Goal: Transaction & Acquisition: Obtain resource

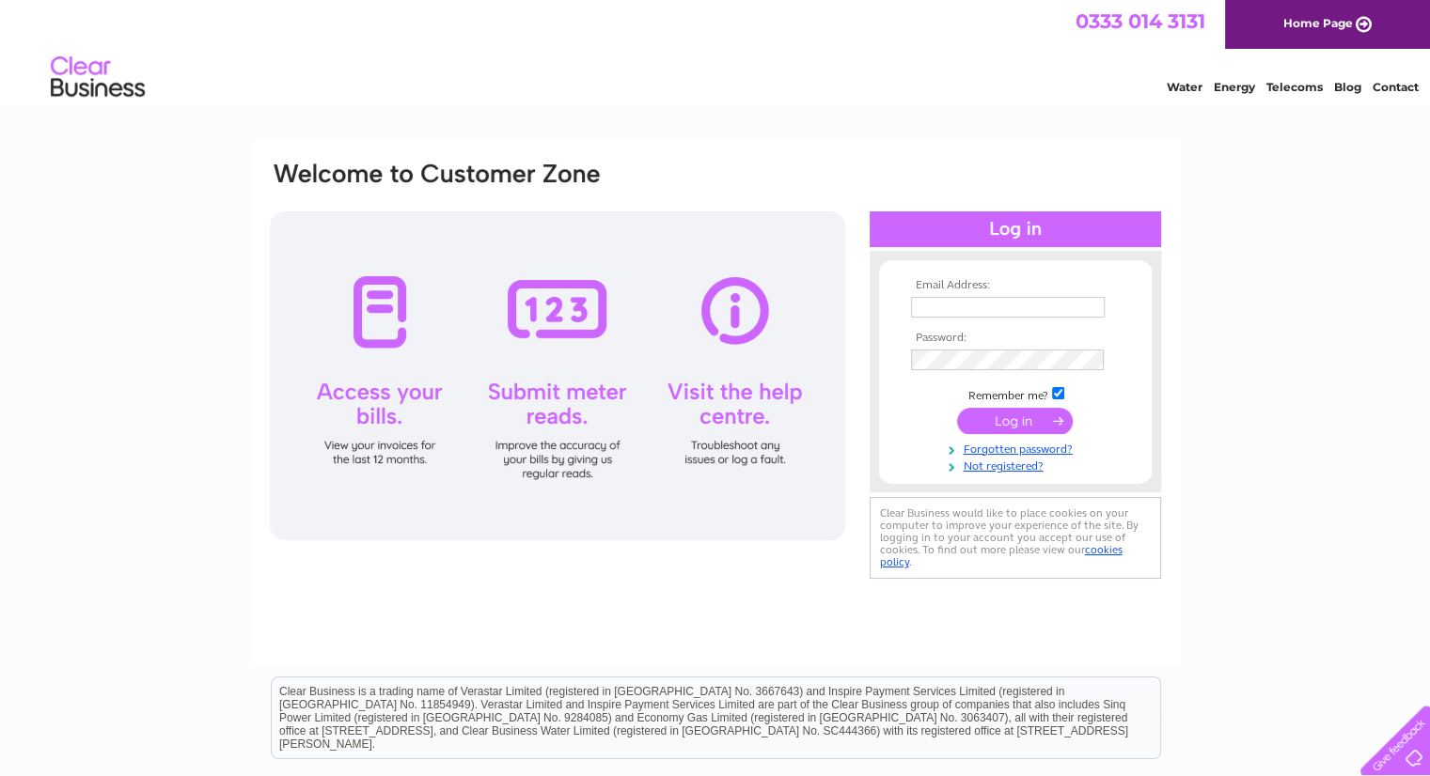
type input "[EMAIL_ADDRESS][DOMAIN_NAME]"
click at [1021, 431] on input "submit" at bounding box center [1015, 421] width 116 height 26
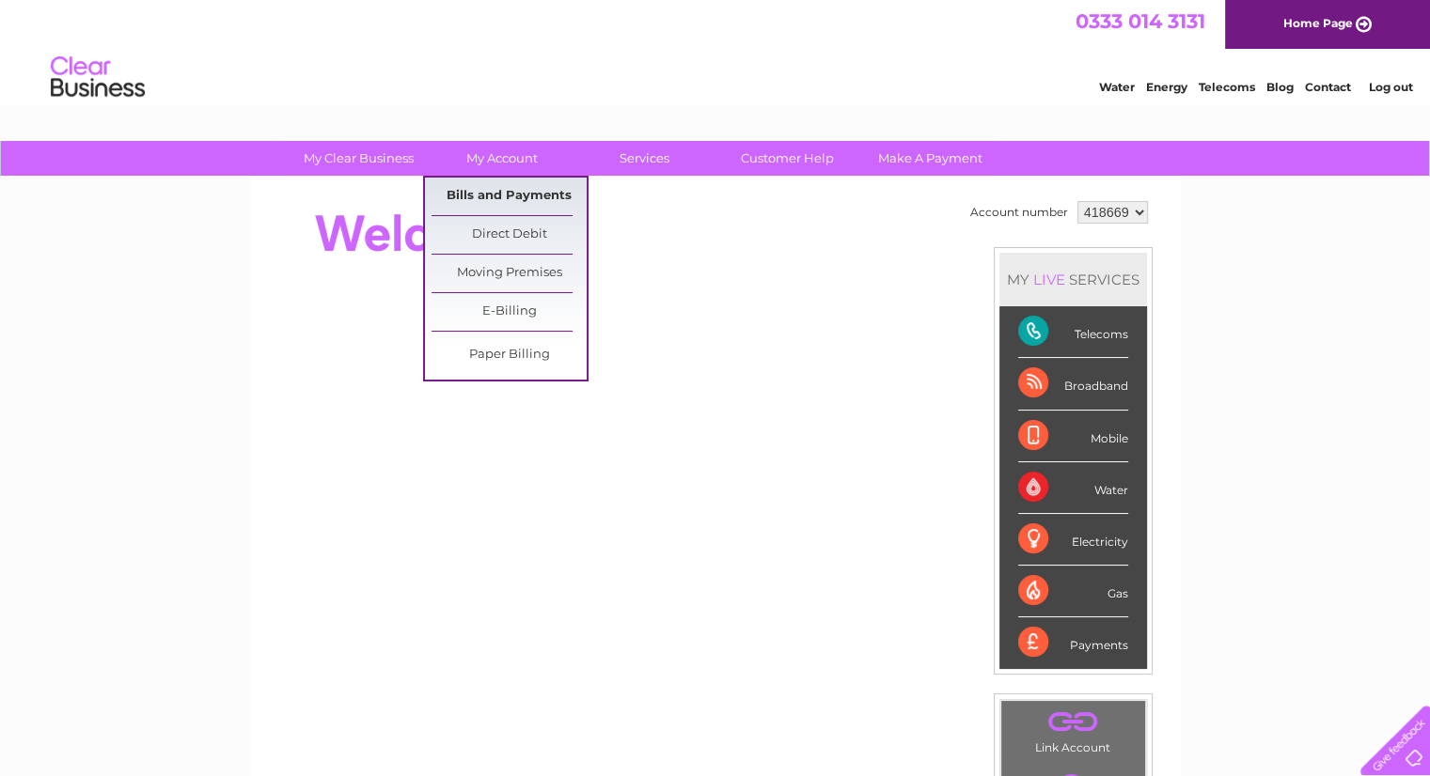
click at [508, 194] on link "Bills and Payments" at bounding box center [508, 197] width 155 height 38
click at [511, 193] on link "Bills and Payments" at bounding box center [508, 197] width 155 height 38
click at [495, 366] on link "Paper Billing" at bounding box center [508, 356] width 155 height 38
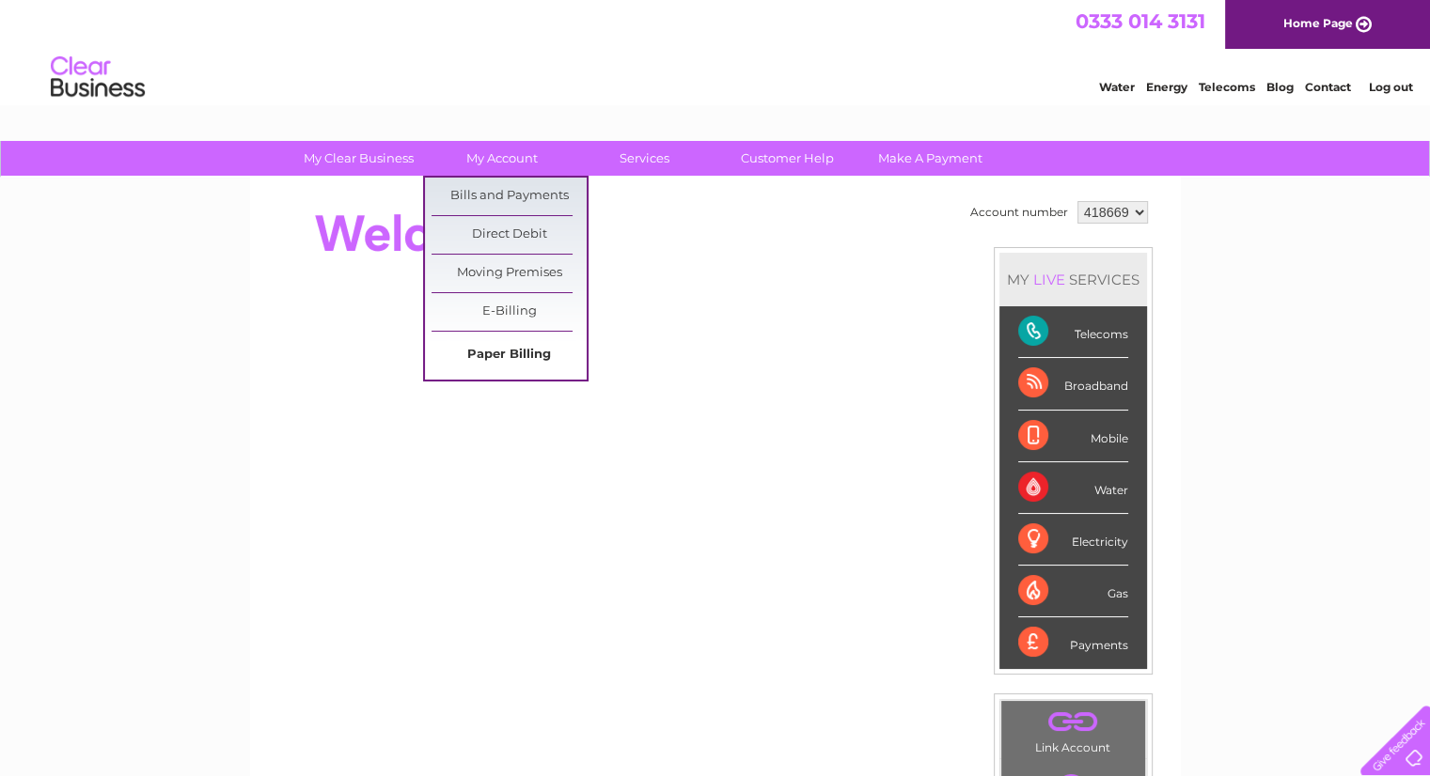
click at [495, 366] on link "Paper Billing" at bounding box center [508, 356] width 155 height 38
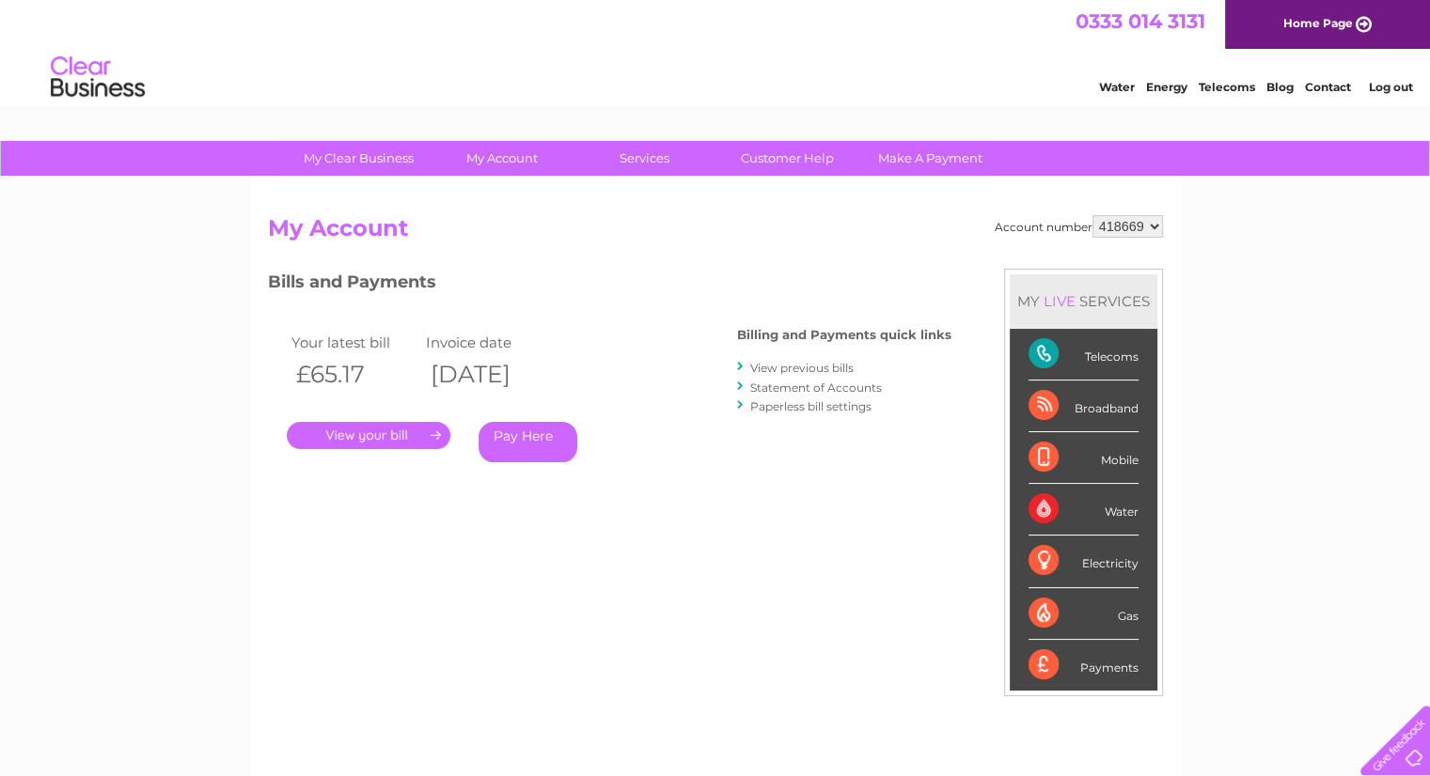
click at [807, 369] on link "View previous bills" at bounding box center [801, 368] width 103 height 14
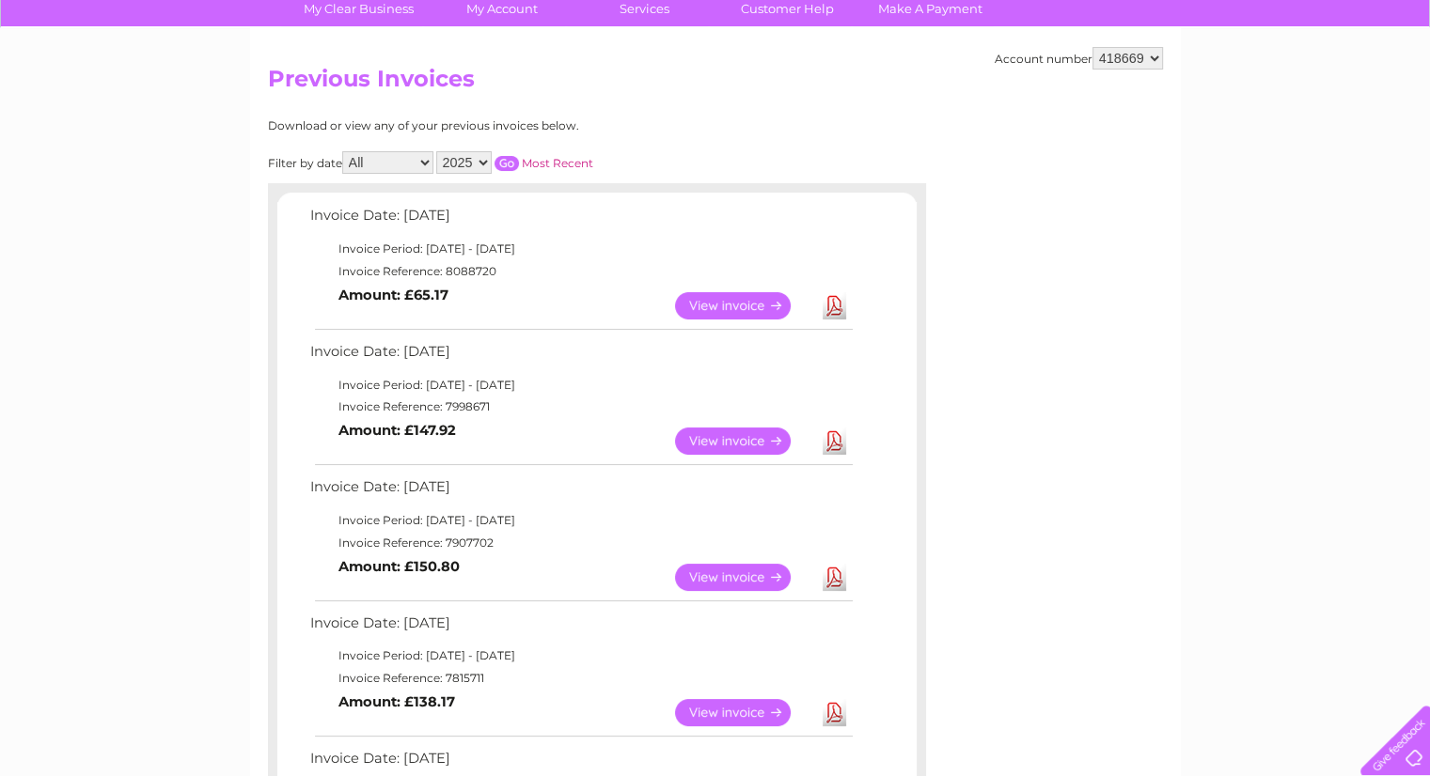
scroll to position [150, 0]
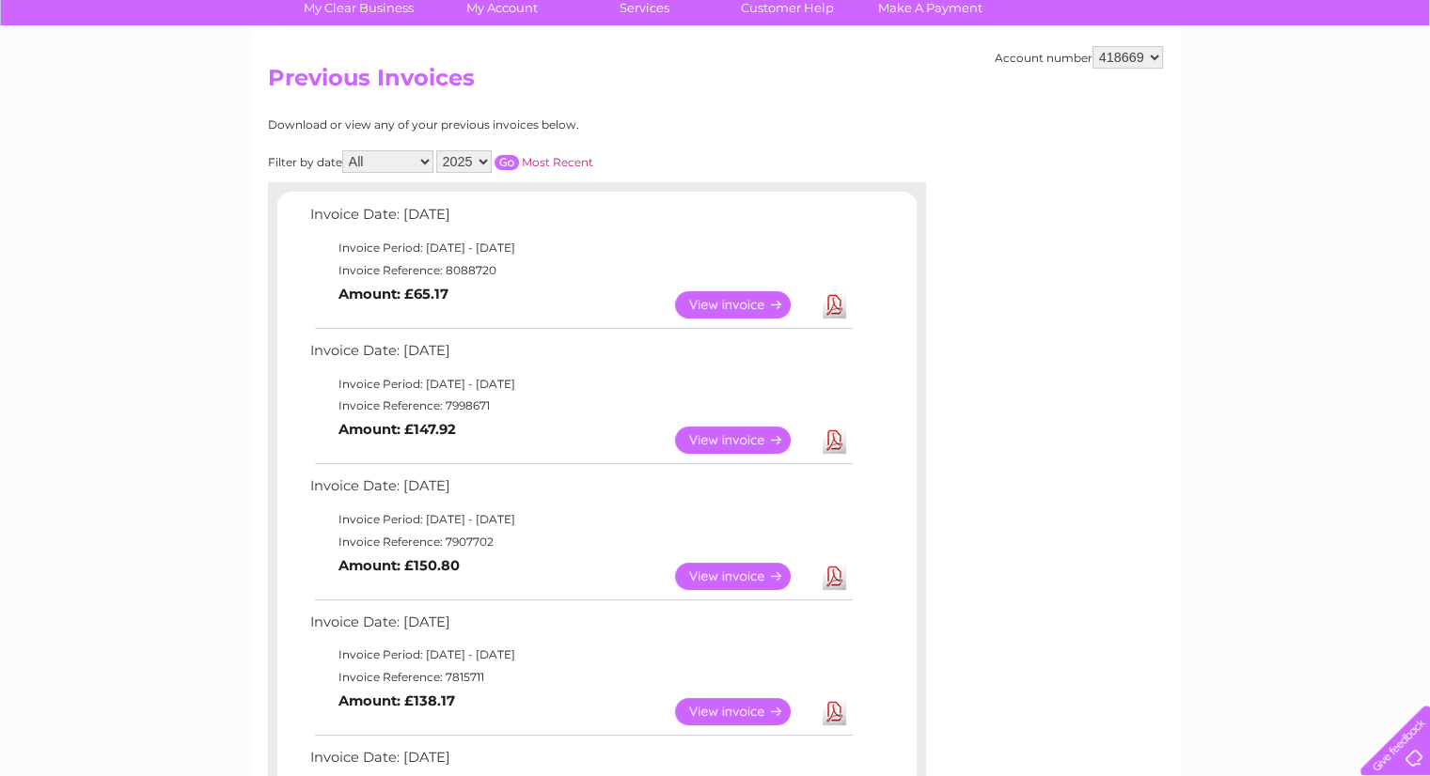
click at [752, 435] on link "View" at bounding box center [744, 440] width 138 height 27
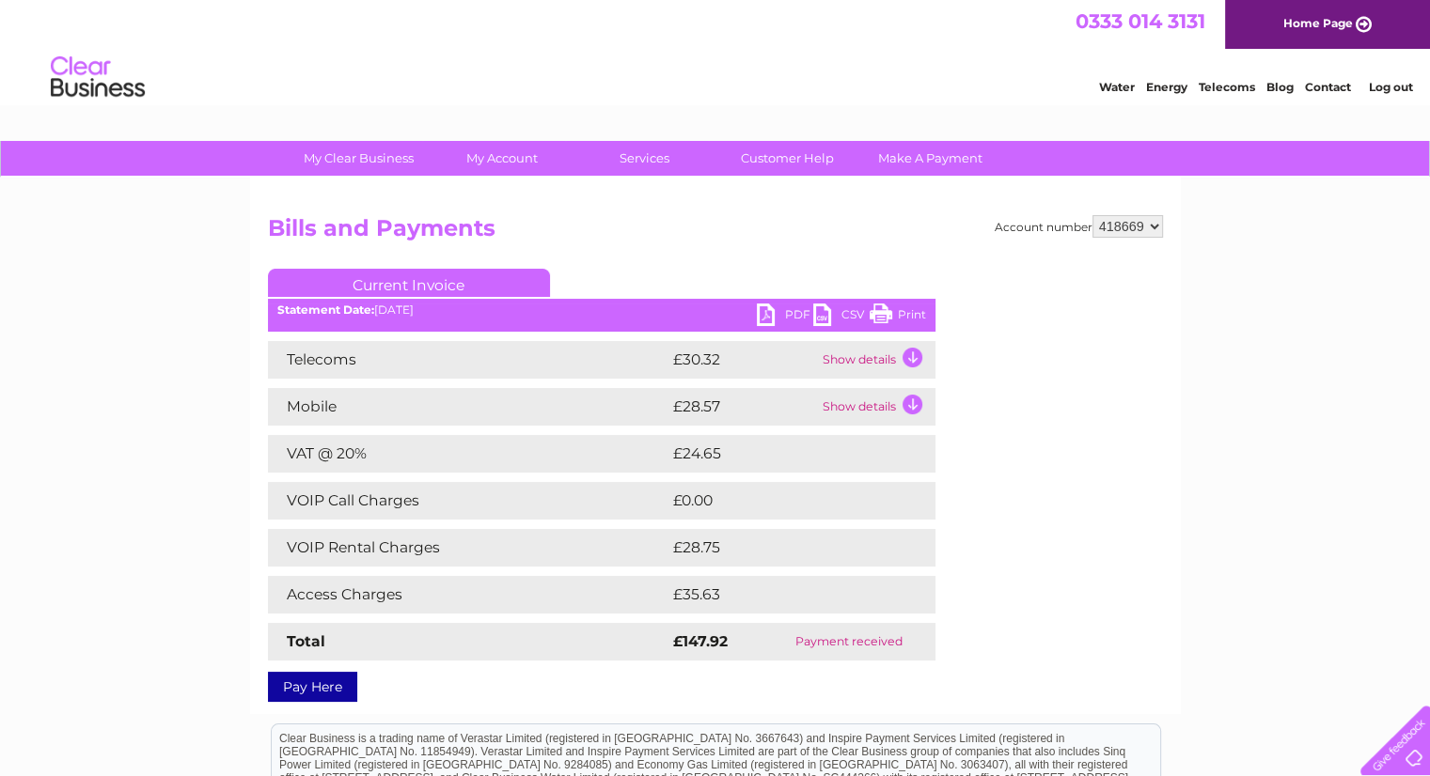
click at [792, 309] on link "PDF" at bounding box center [785, 317] width 56 height 27
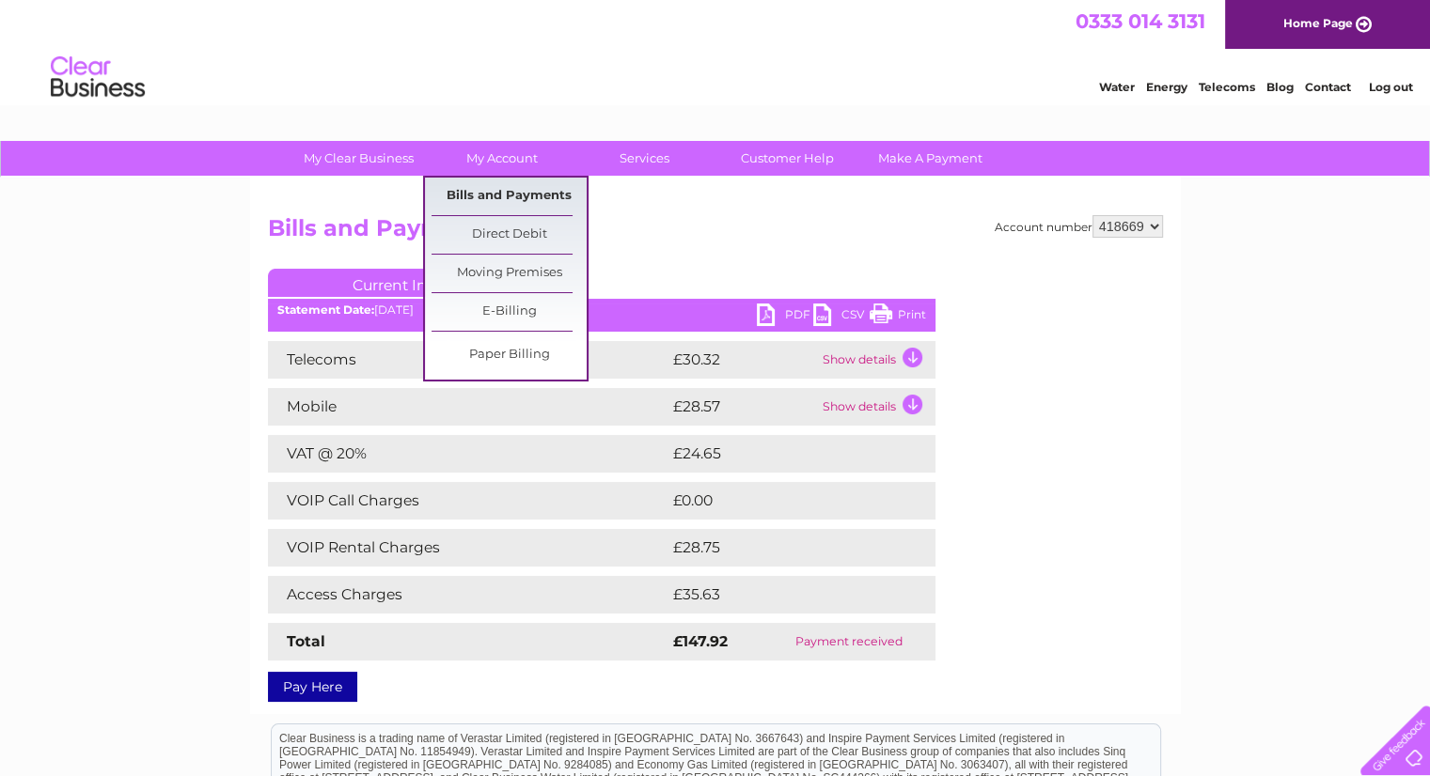
click at [507, 204] on link "Bills and Payments" at bounding box center [508, 197] width 155 height 38
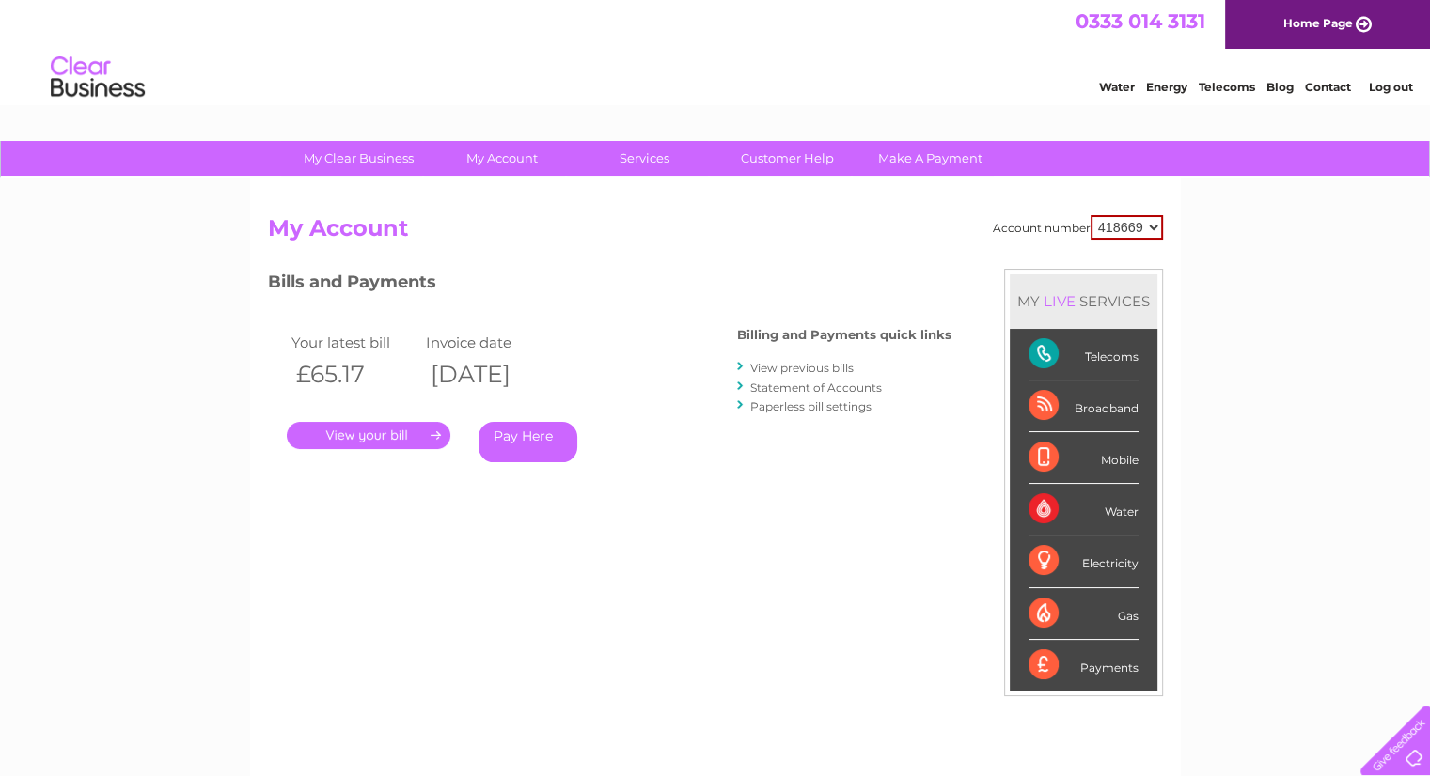
click at [380, 437] on link "." at bounding box center [369, 435] width 164 height 27
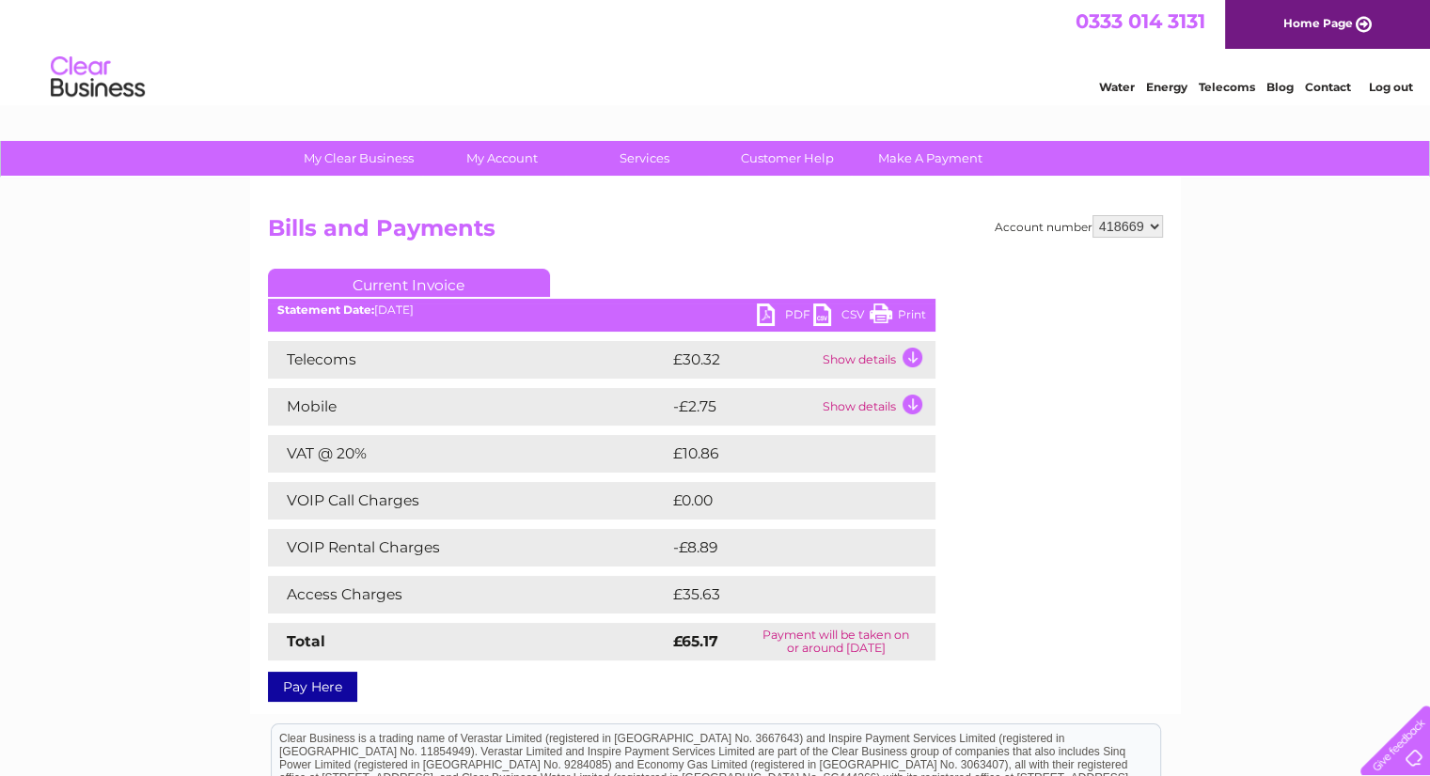
click at [779, 316] on link "PDF" at bounding box center [785, 317] width 56 height 27
